Goal: Find specific page/section: Find specific page/section

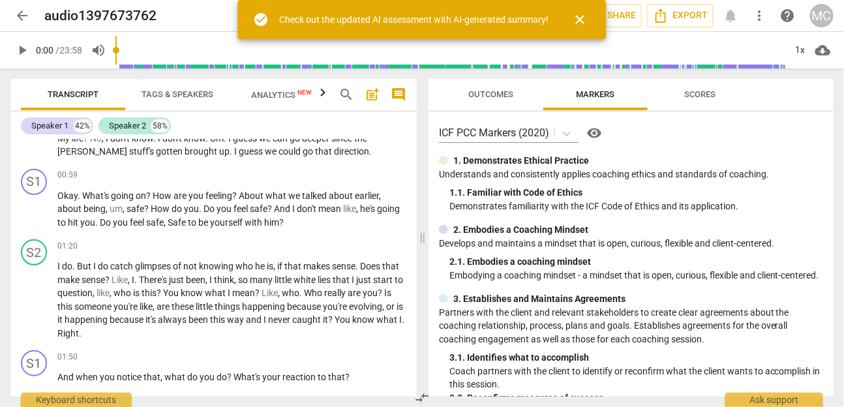
scroll to position [248, 0]
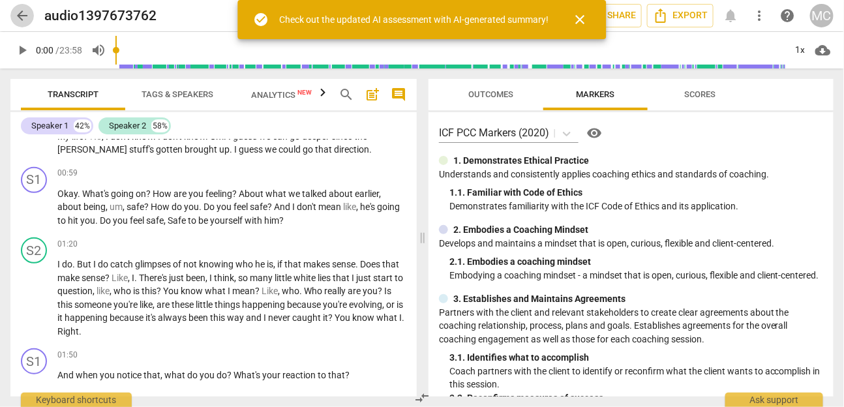
click at [23, 14] on span "arrow_back" at bounding box center [22, 16] width 16 height 16
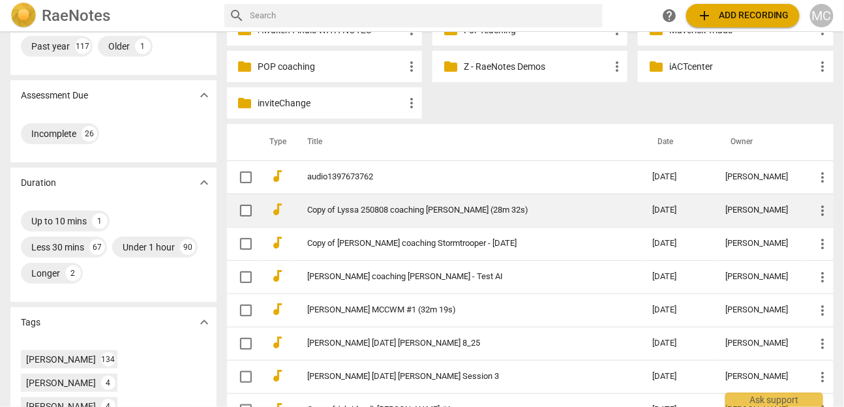
scroll to position [178, 0]
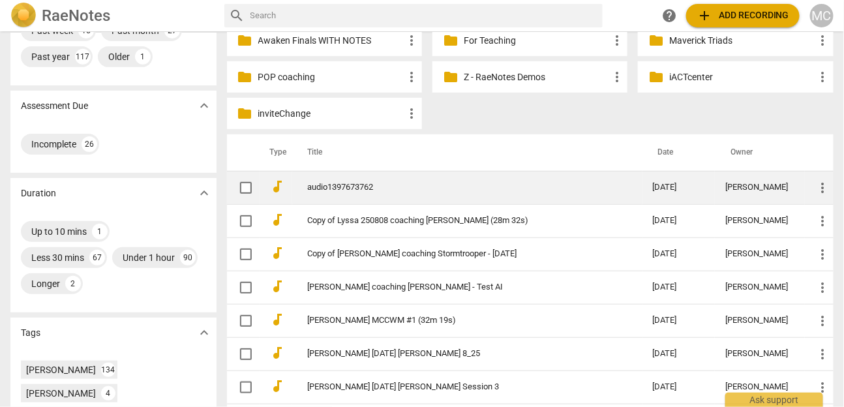
click at [345, 187] on link "audio1397673762" at bounding box center [457, 188] width 298 height 10
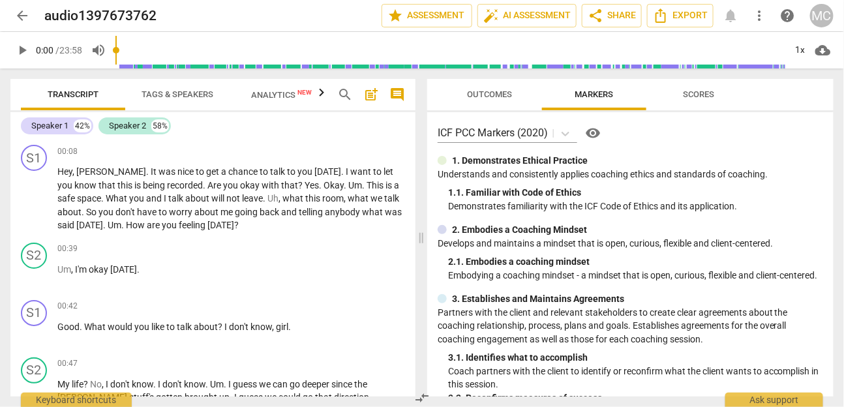
click at [20, 15] on span "arrow_back" at bounding box center [22, 16] width 16 height 16
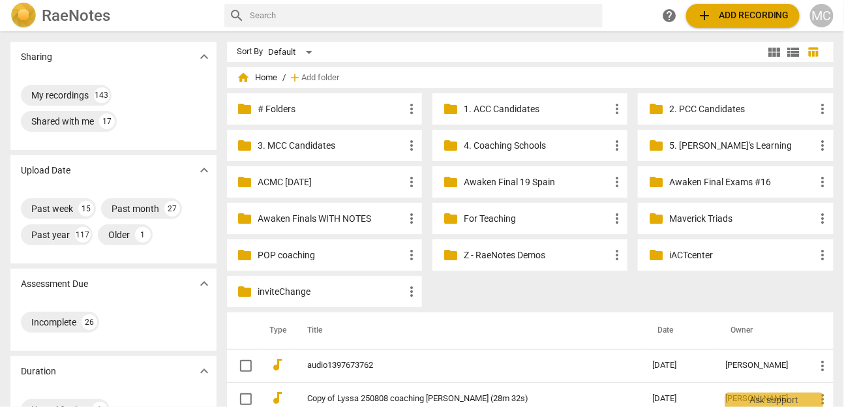
click at [312, 18] on input "text" at bounding box center [425, 15] width 348 height 21
type input "spoons"
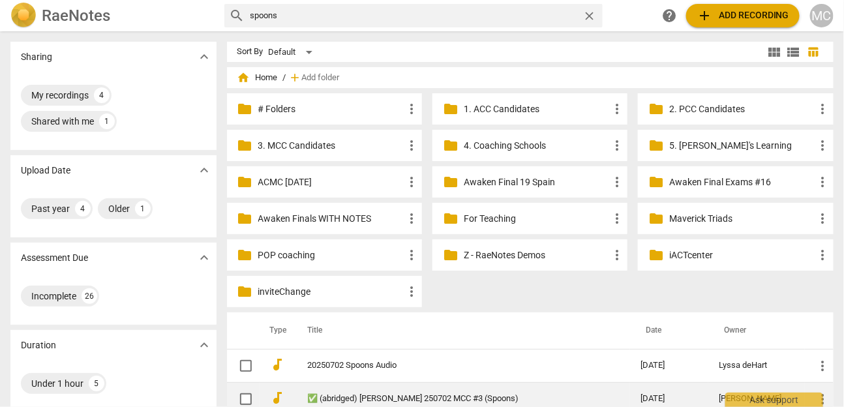
click at [378, 394] on link "✅ (abridged) Lyssa deHart 250702 MCC #3 (Spoons)" at bounding box center [451, 399] width 286 height 10
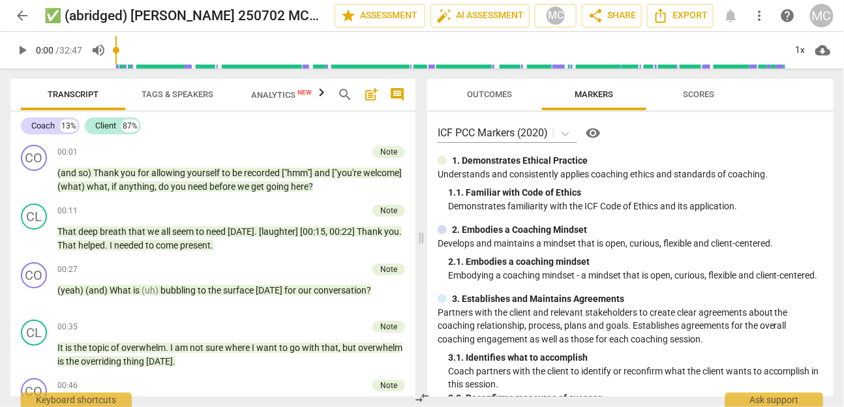
click at [263, 100] on span "Analytics New" at bounding box center [282, 95] width 92 height 20
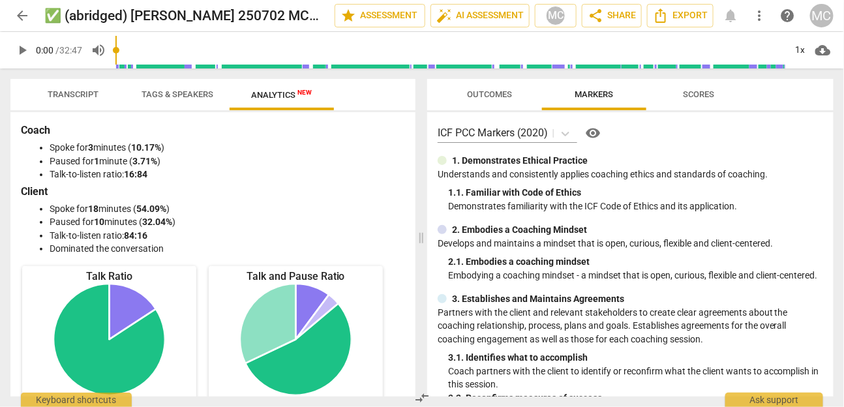
click at [85, 86] on span "Transcript" at bounding box center [73, 95] width 82 height 18
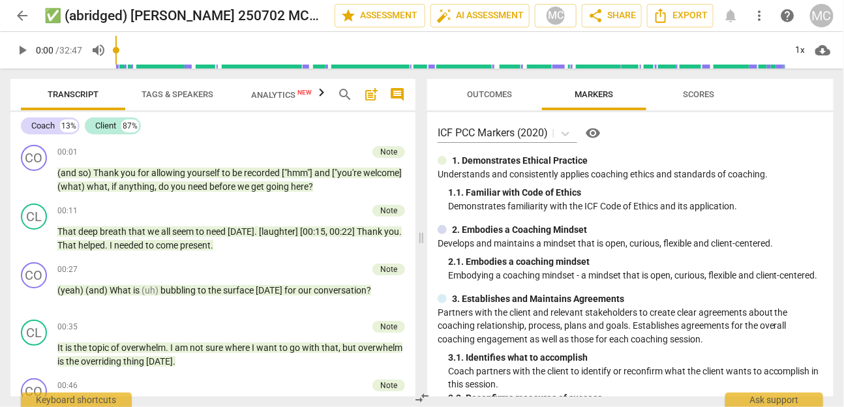
click at [180, 93] on span "Tags & Speakers" at bounding box center [178, 94] width 72 height 10
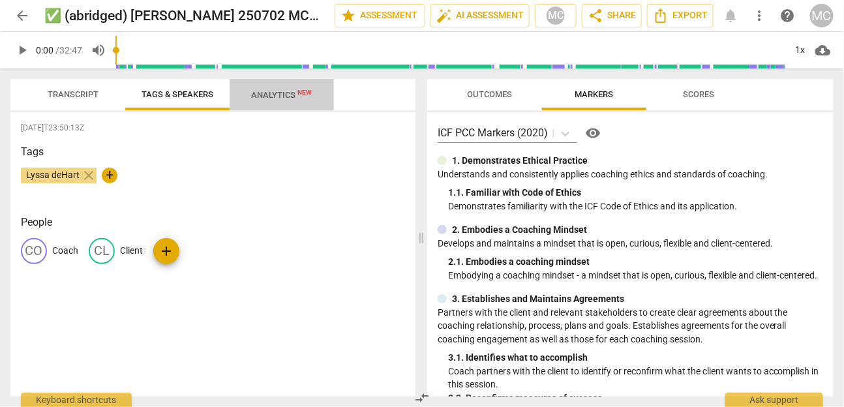
click at [270, 99] on span "Analytics New" at bounding box center [282, 95] width 61 height 10
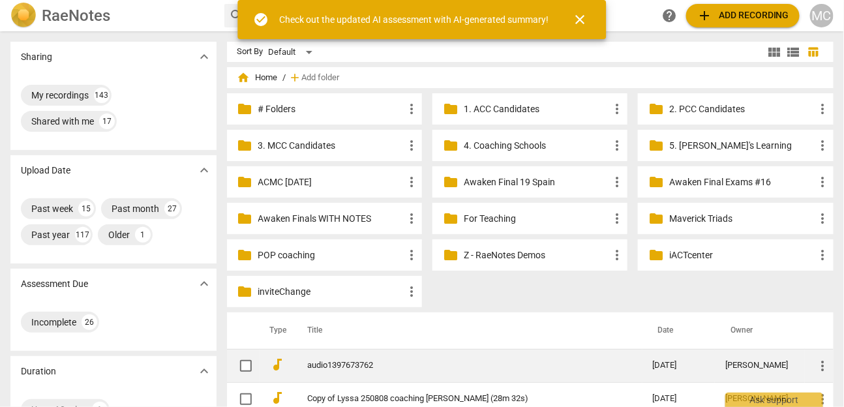
click at [343, 364] on link "audio1397673762" at bounding box center [457, 366] width 298 height 10
